Goal: Check status

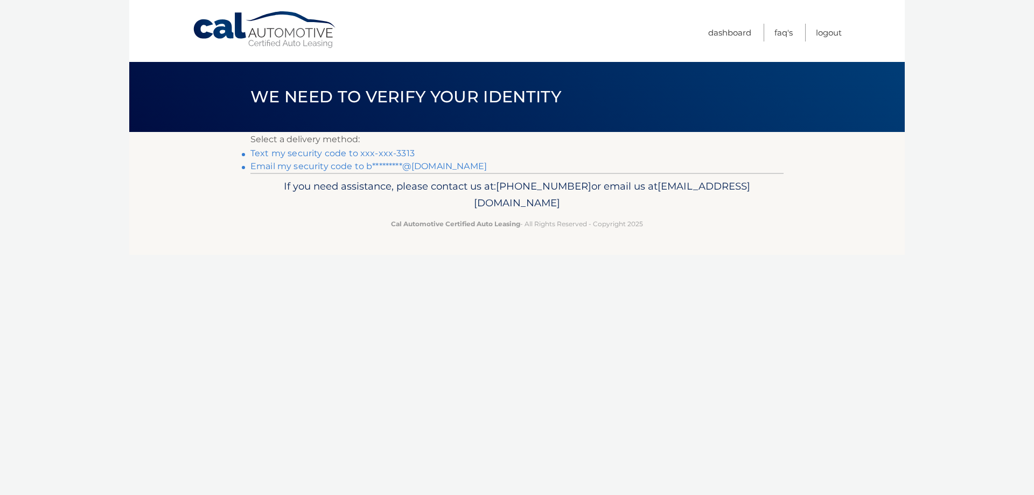
click at [360, 154] on link "Text my security code to xxx-xxx-3313" at bounding box center [332, 153] width 164 height 10
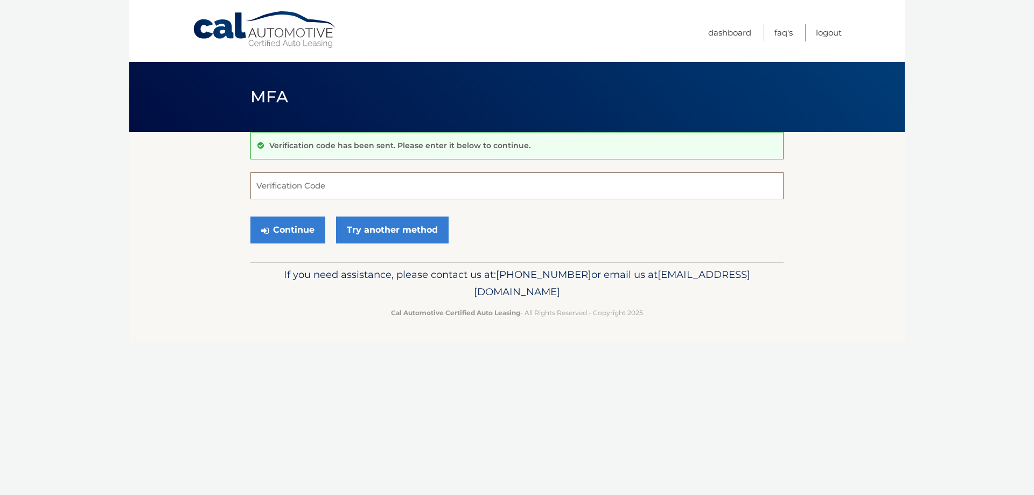
click at [344, 198] on input "Verification Code" at bounding box center [516, 185] width 533 height 27
type input "498281"
click at [250, 217] on button "Continue" at bounding box center [287, 230] width 75 height 27
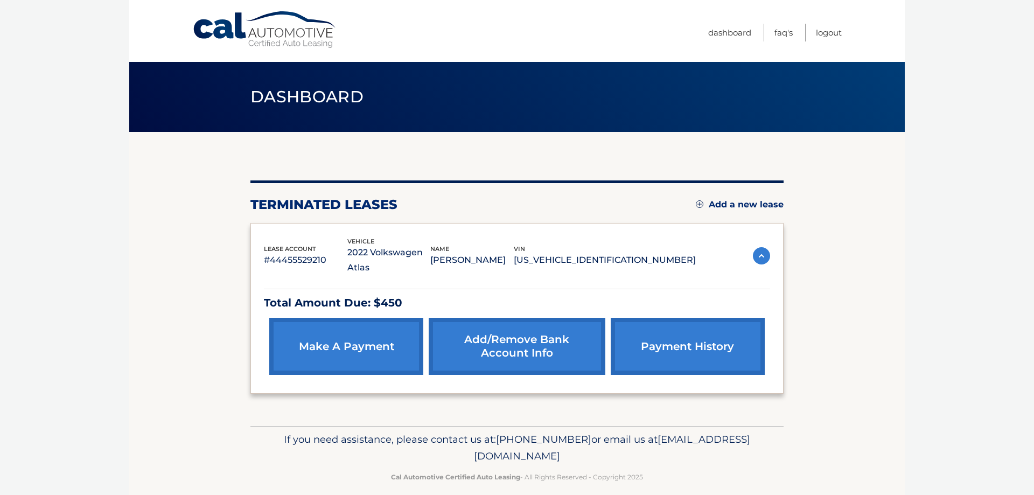
click at [757, 248] on img at bounding box center [761, 255] width 17 height 17
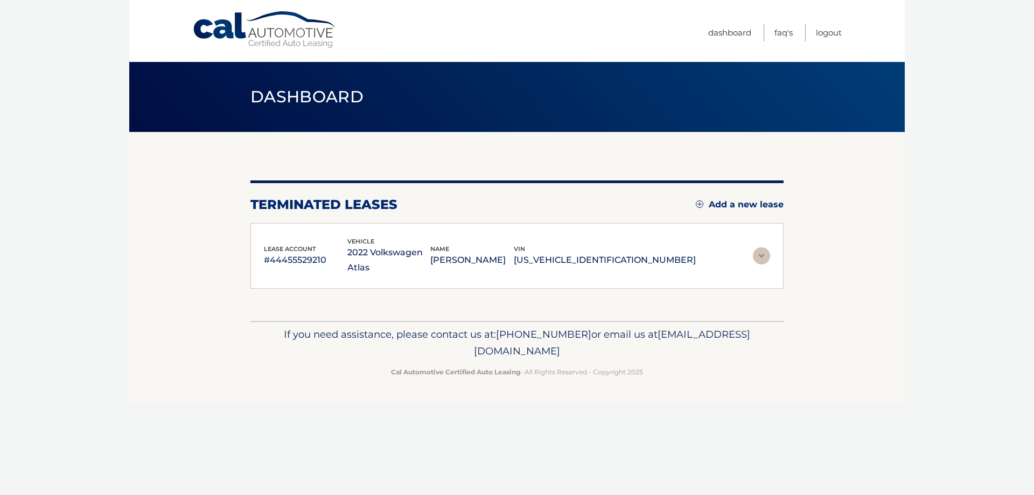
click at [757, 248] on img at bounding box center [761, 255] width 17 height 17
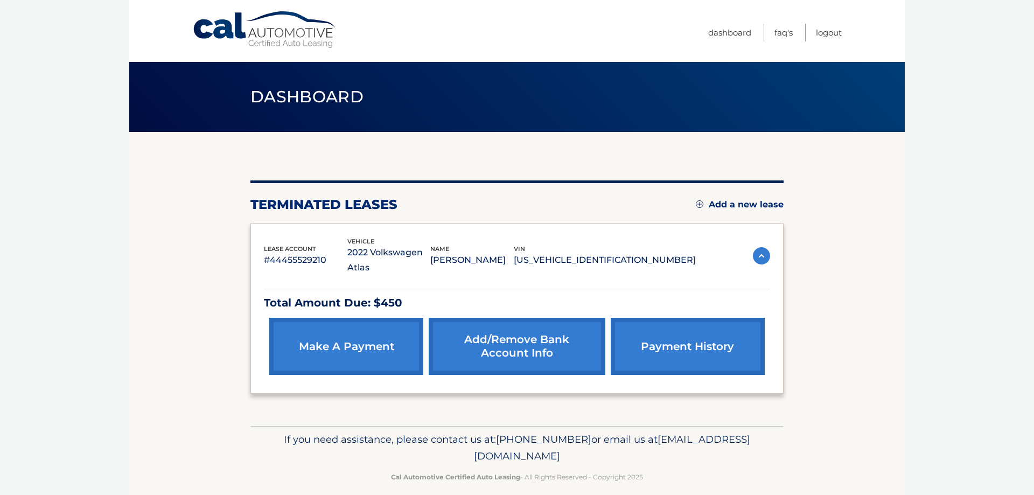
click at [701, 332] on link "payment history" at bounding box center [688, 346] width 154 height 57
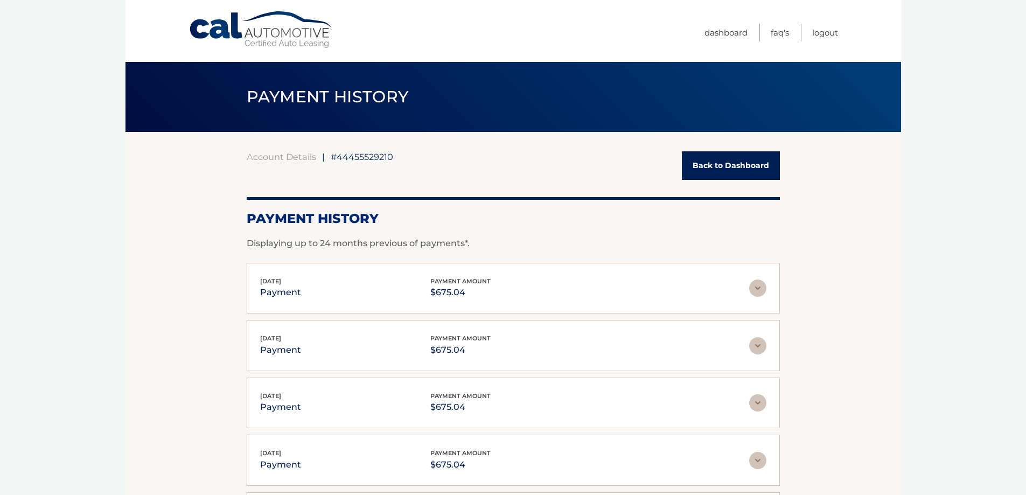
click at [749, 169] on link "Back to Dashboard" at bounding box center [731, 165] width 98 height 29
